Goal: Find specific page/section: Find specific page/section

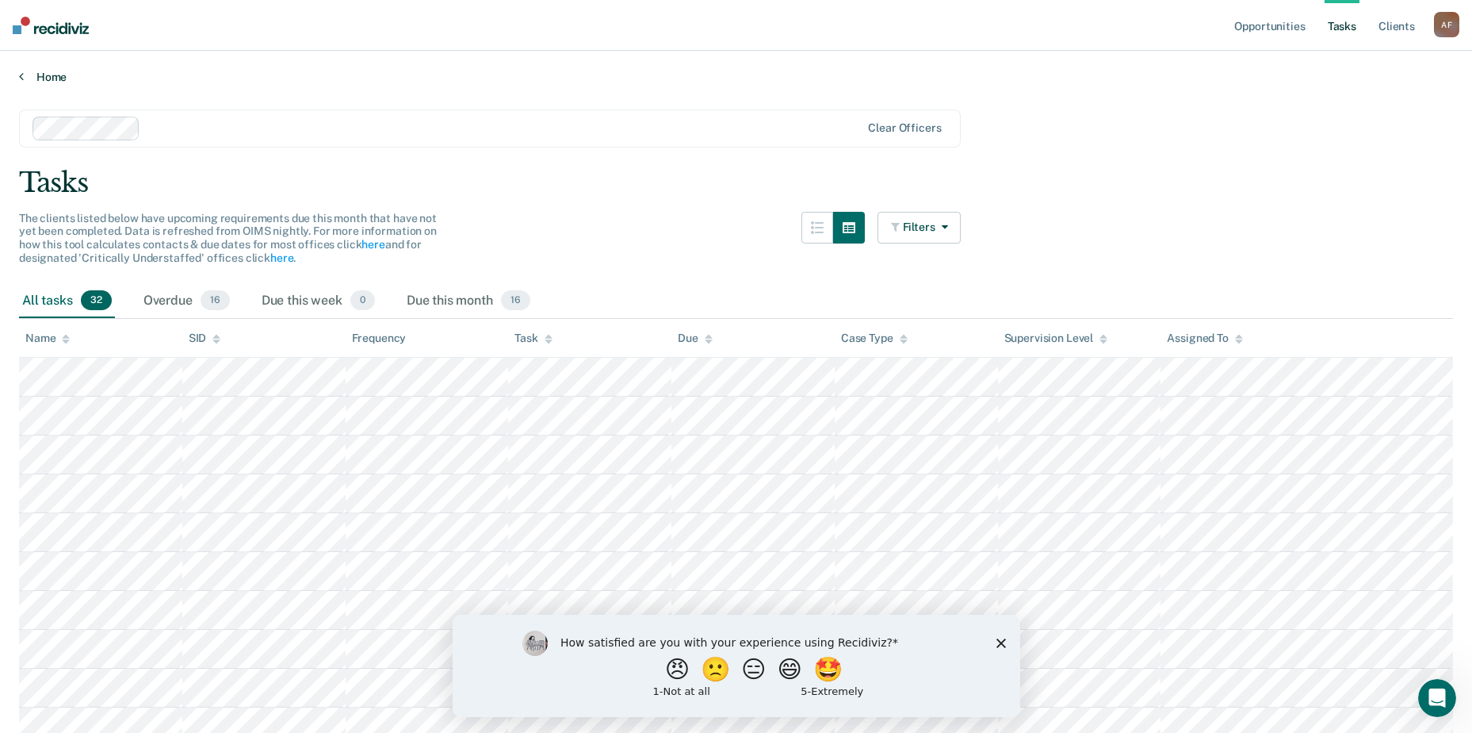
click at [29, 76] on link "Home" at bounding box center [736, 77] width 1434 height 14
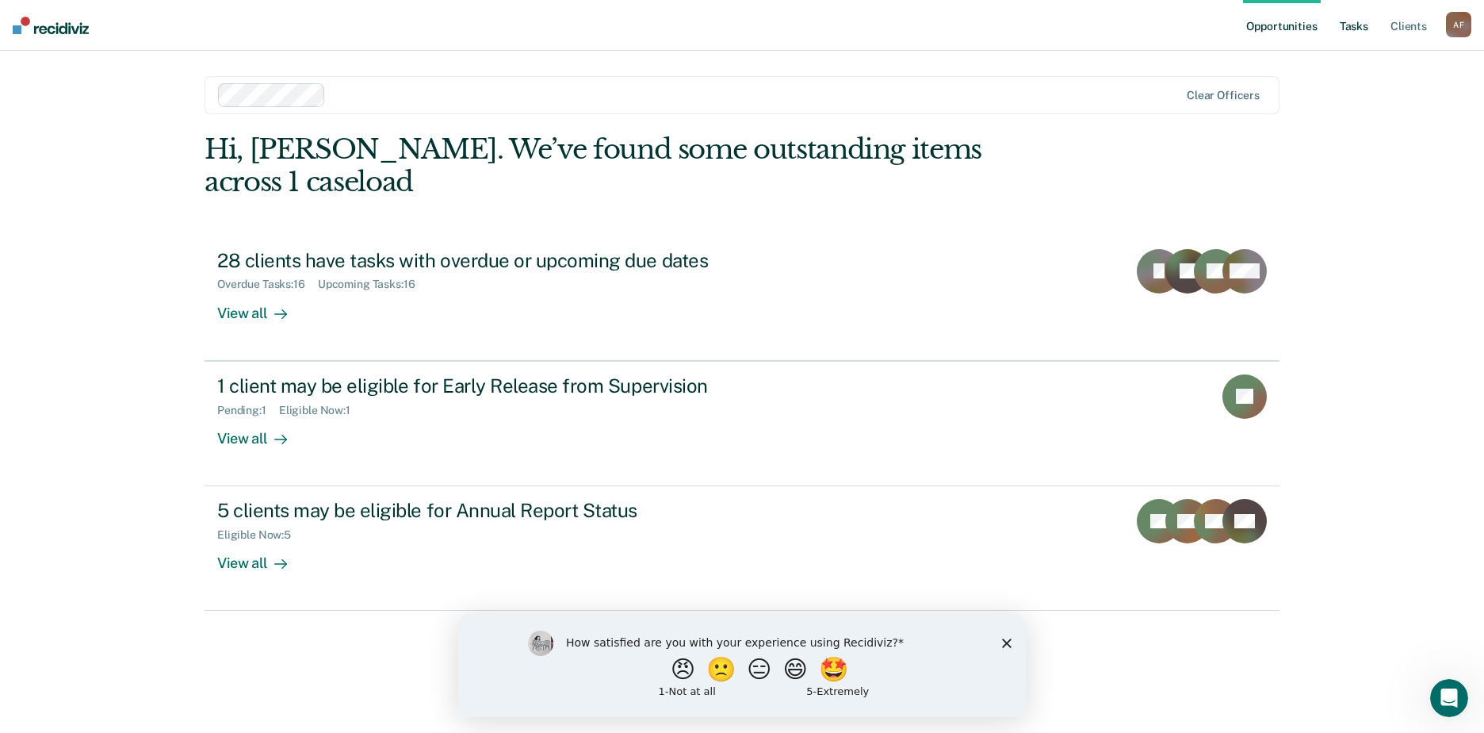
click at [1350, 29] on link "Tasks" at bounding box center [1354, 25] width 35 height 51
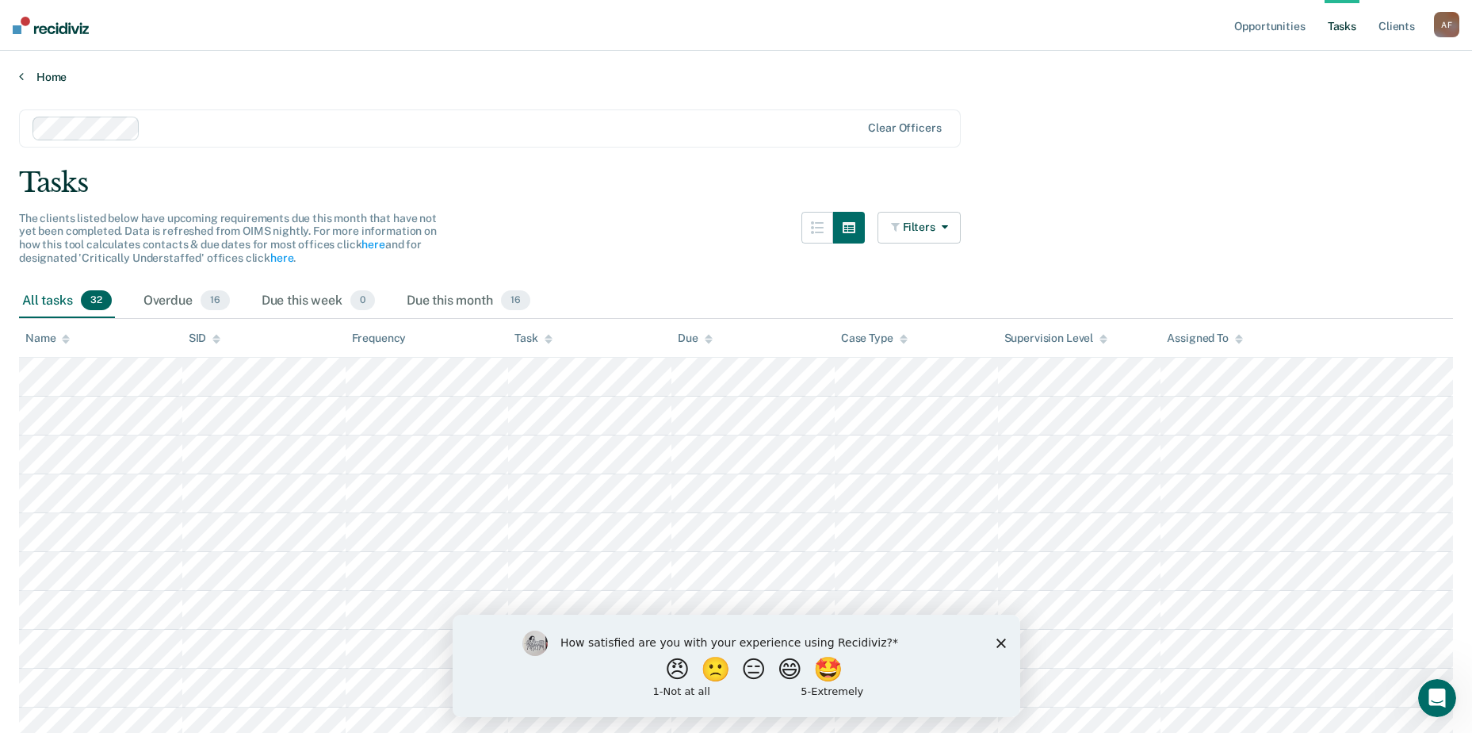
click at [36, 78] on link "Home" at bounding box center [736, 77] width 1434 height 14
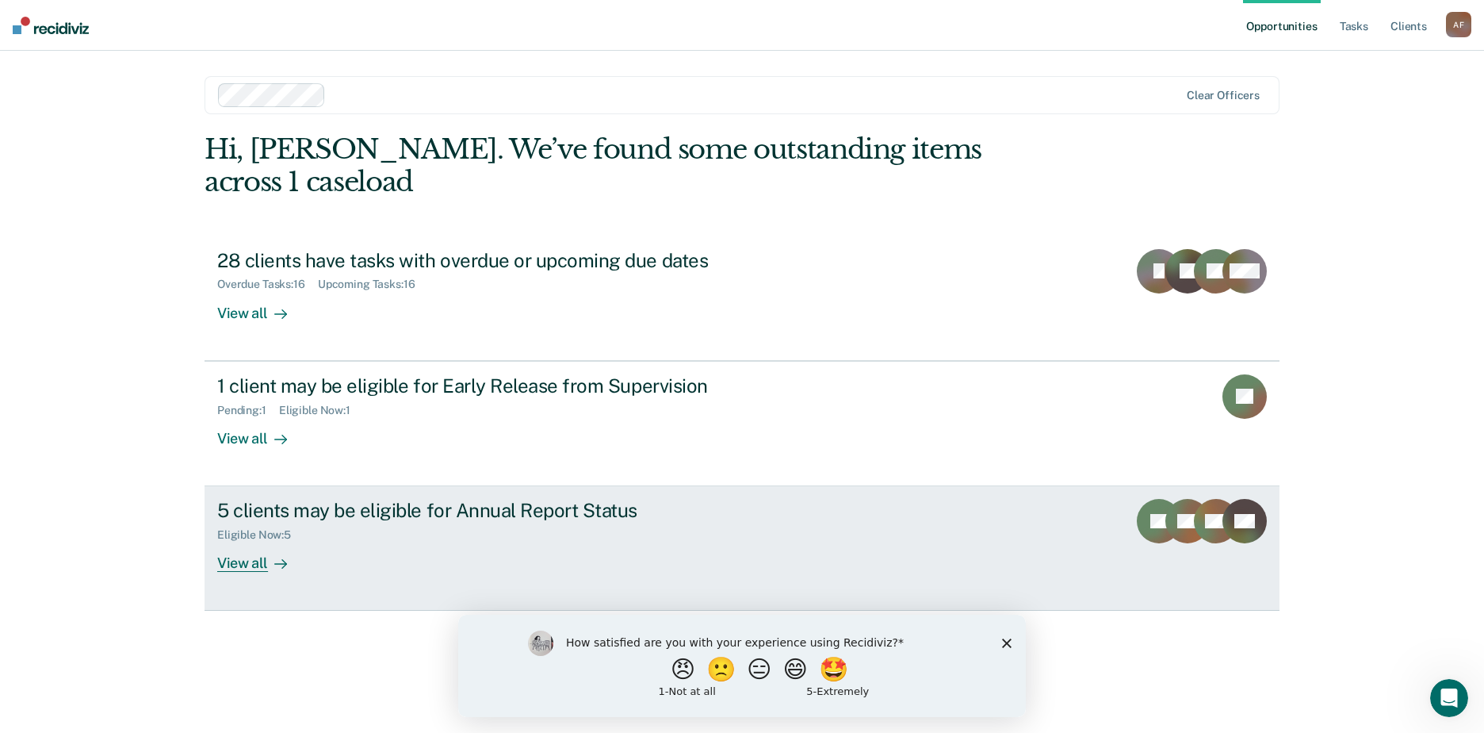
click at [240, 542] on div "View all" at bounding box center [261, 557] width 89 height 31
